Goal: Information Seeking & Learning: Learn about a topic

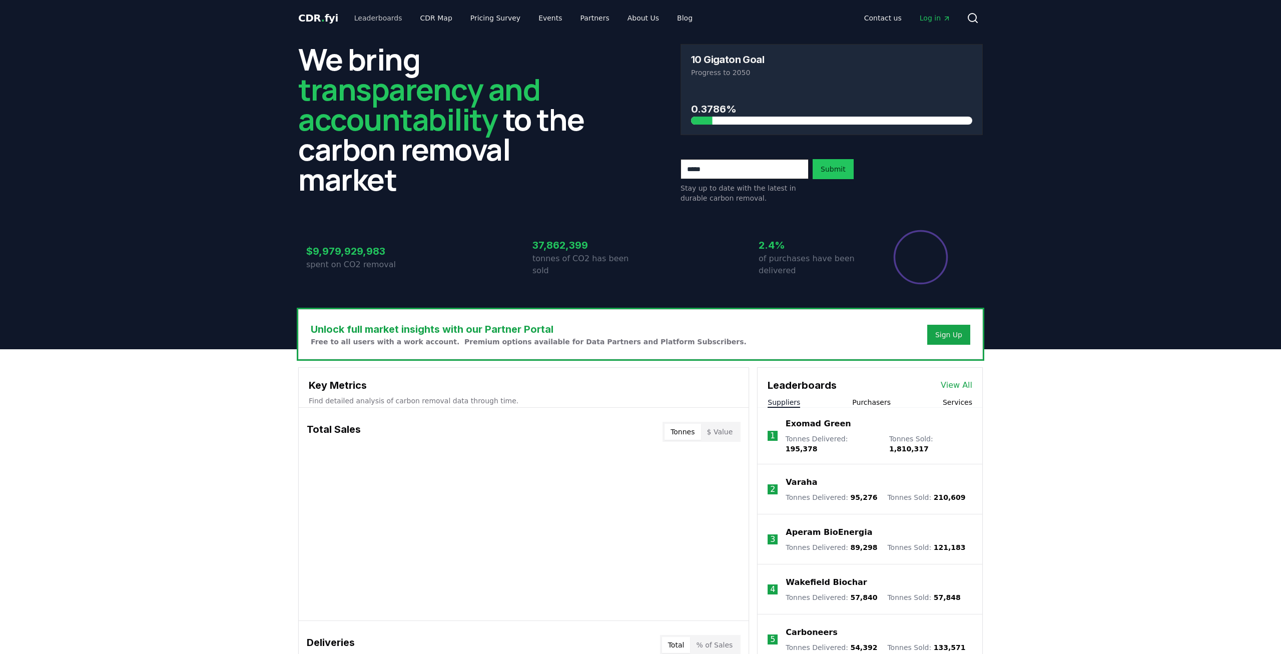
click at [385, 21] on body "CDR . fyi Leaderboards CDR Map Pricing Survey Events Partners About Us Blog Con…" at bounding box center [640, 648] width 1281 height 1296
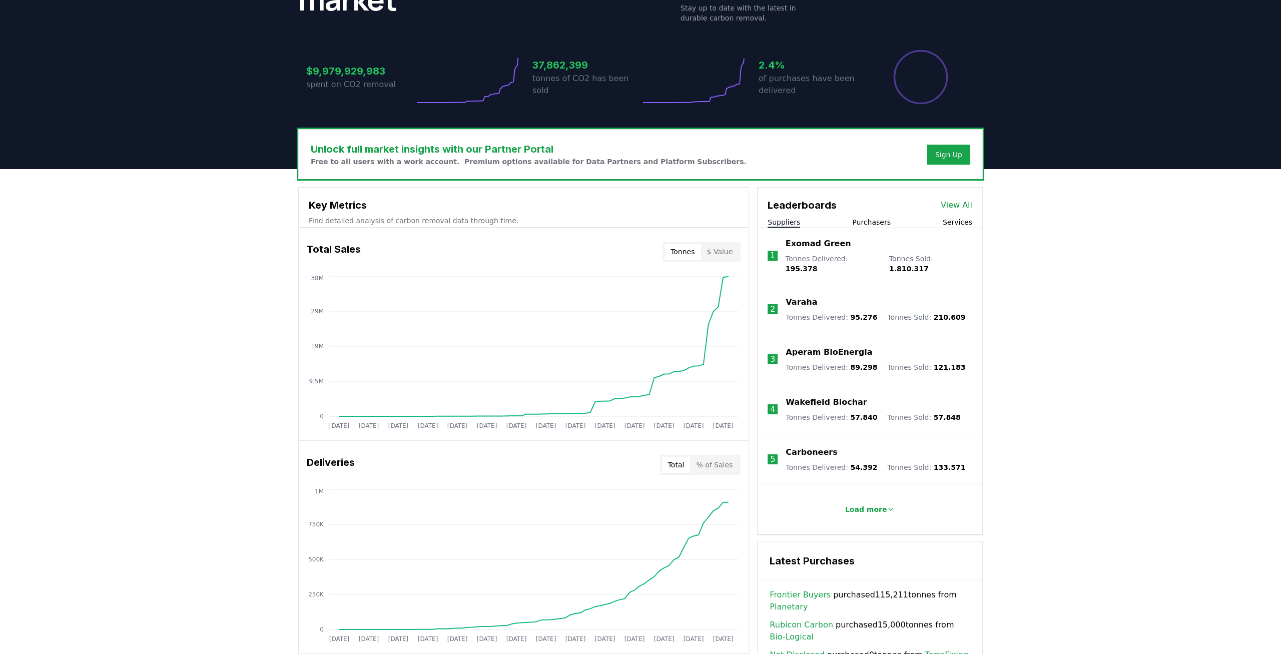
scroll to position [204, 0]
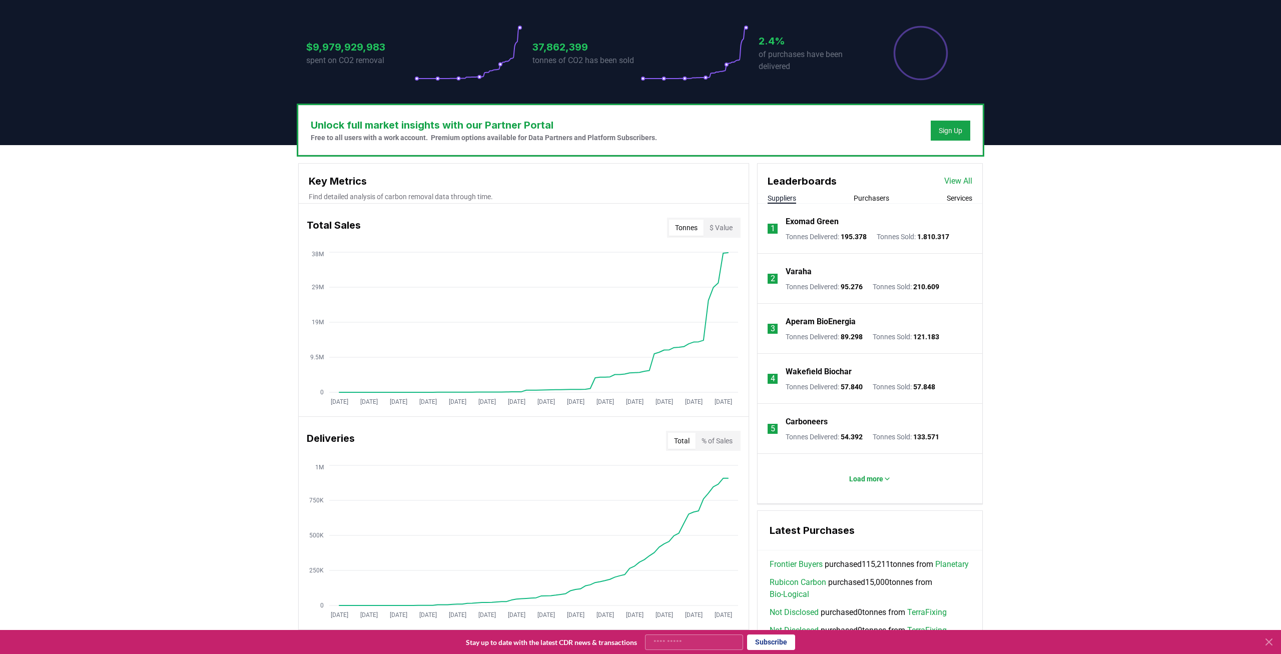
click at [826, 220] on p "Exomad Green" at bounding box center [811, 222] width 53 height 12
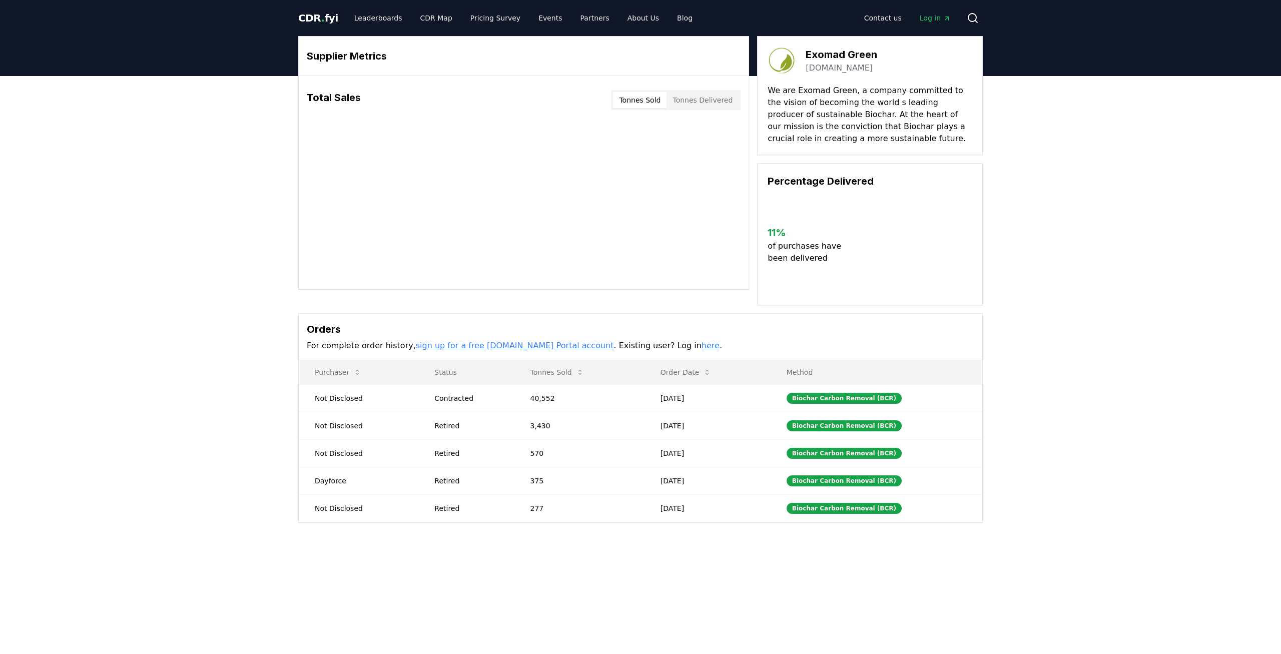
click at [548, 328] on body "CDR . fyi Leaderboards CDR Map Pricing Survey Events Partners About Us Blog Con…" at bounding box center [640, 438] width 1281 height 876
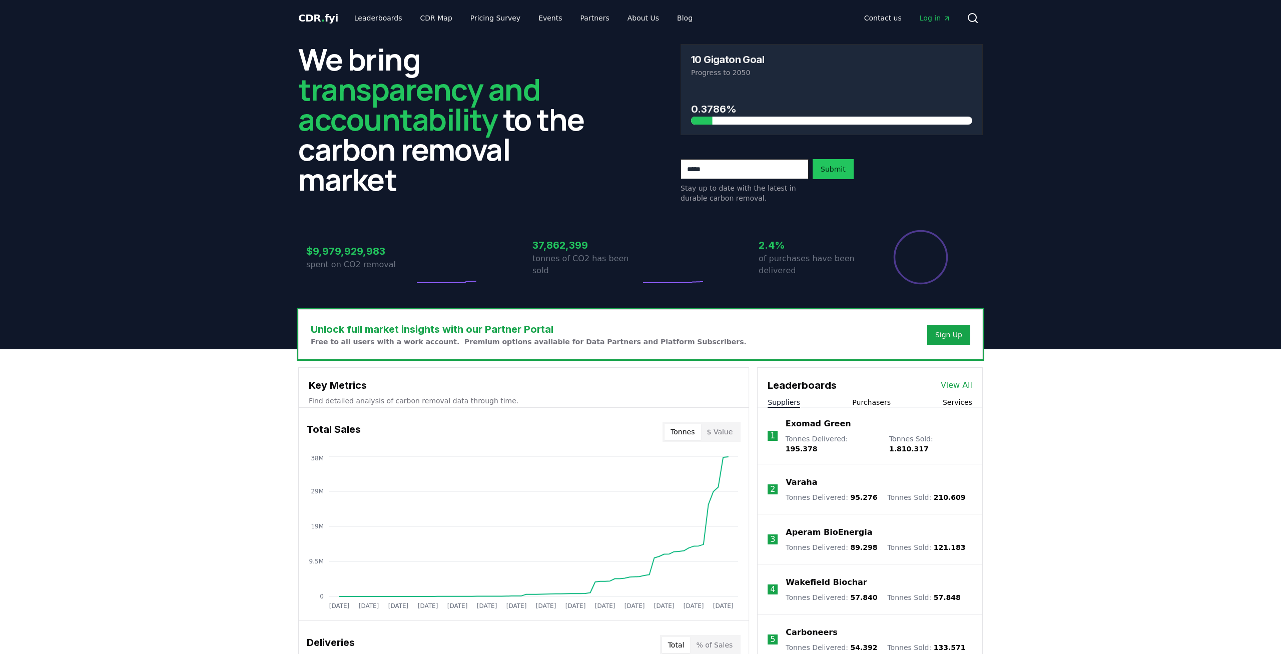
scroll to position [204, 0]
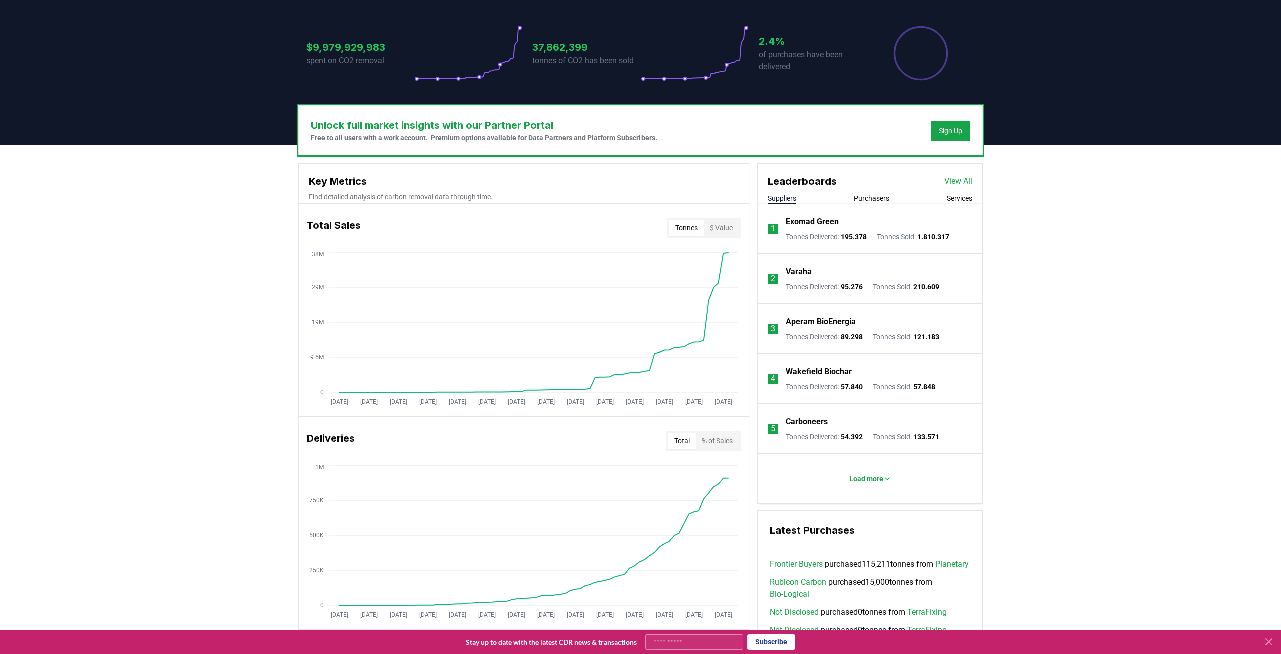
click at [968, 202] on button "Services" at bounding box center [959, 198] width 26 height 10
click at [786, 200] on button "Suppliers" at bounding box center [781, 198] width 29 height 10
